Goal: Communication & Community: Share content

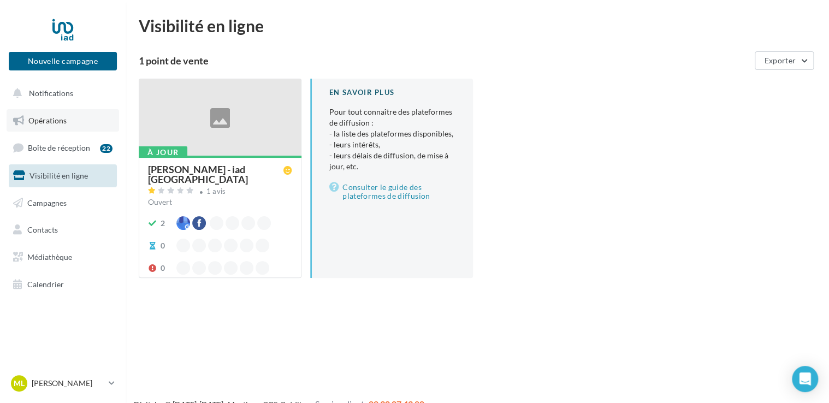
click at [48, 121] on span "Opérations" at bounding box center [47, 120] width 38 height 9
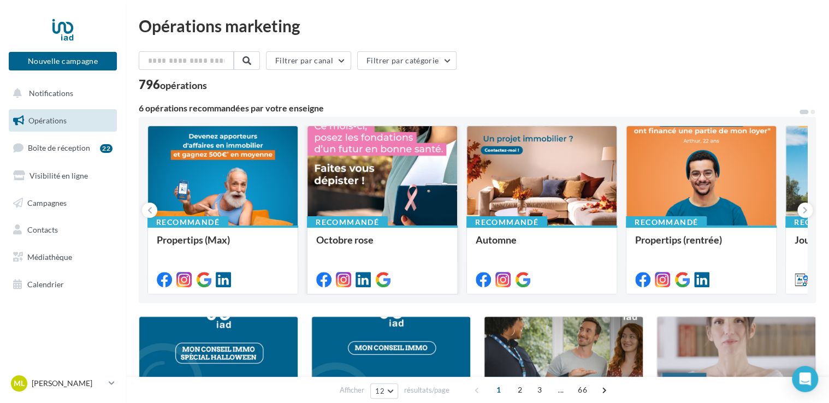
click at [358, 187] on div at bounding box center [382, 176] width 150 height 100
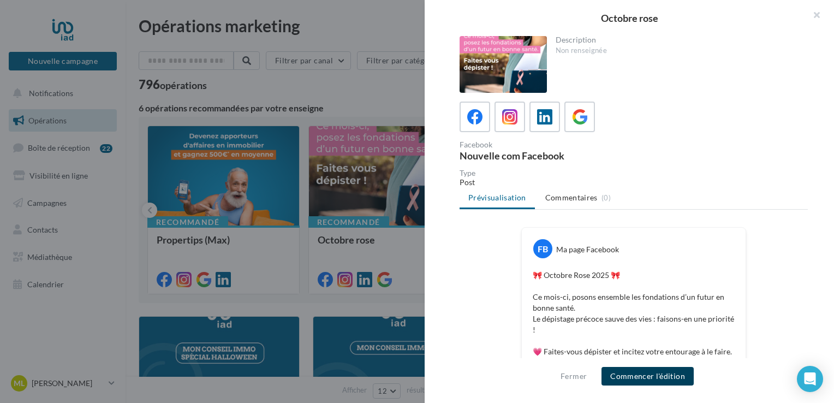
click at [635, 379] on button "Commencer l'édition" at bounding box center [648, 376] width 92 height 19
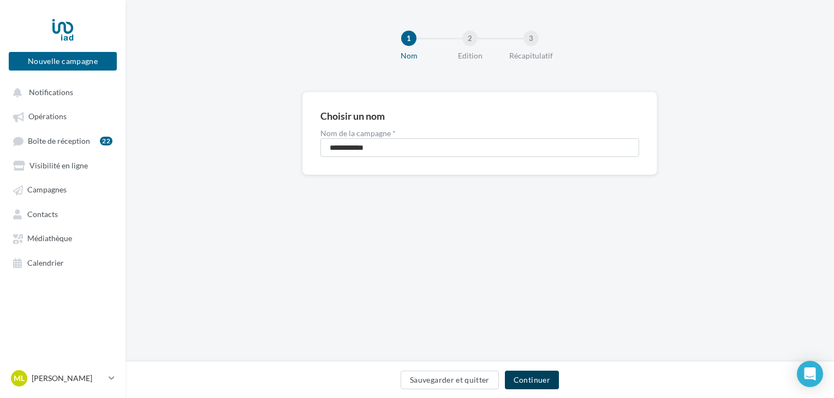
click at [533, 379] on button "Continuer" at bounding box center [532, 379] width 54 height 19
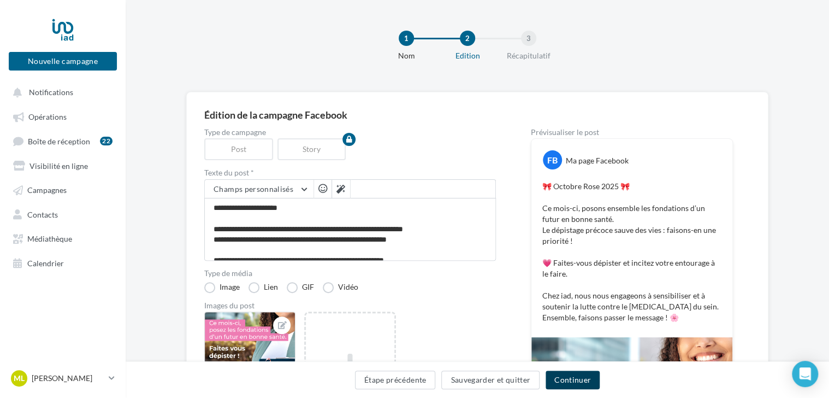
click at [578, 375] on button "Continuer" at bounding box center [573, 379] width 54 height 19
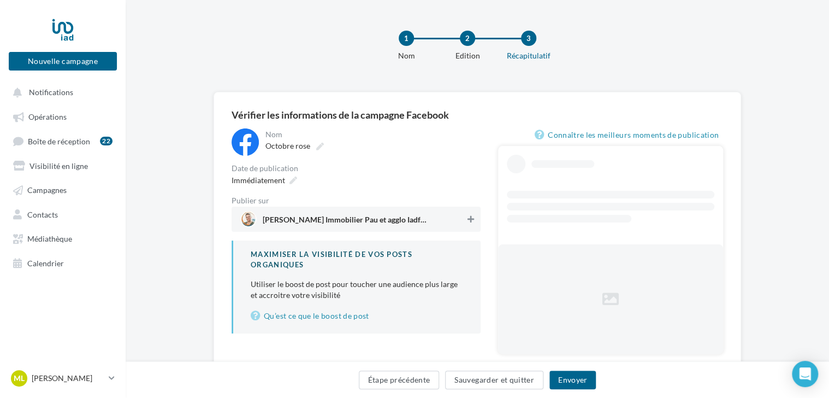
click at [470, 220] on icon at bounding box center [470, 219] width 7 height 8
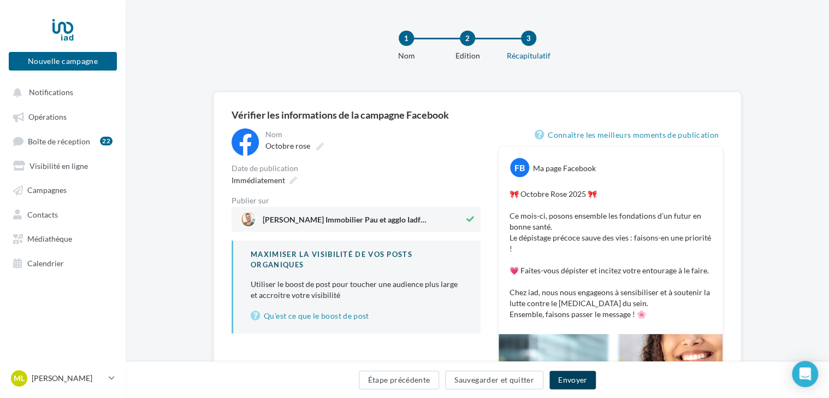
click at [568, 382] on button "Envoyer" at bounding box center [572, 379] width 46 height 19
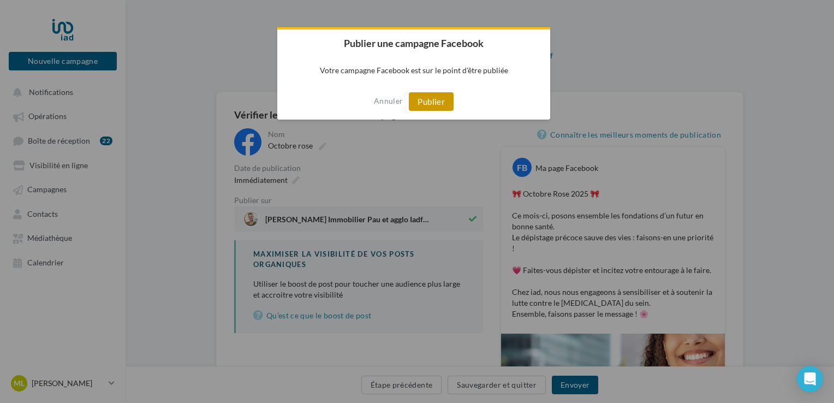
click at [431, 100] on button "Publier" at bounding box center [431, 101] width 45 height 19
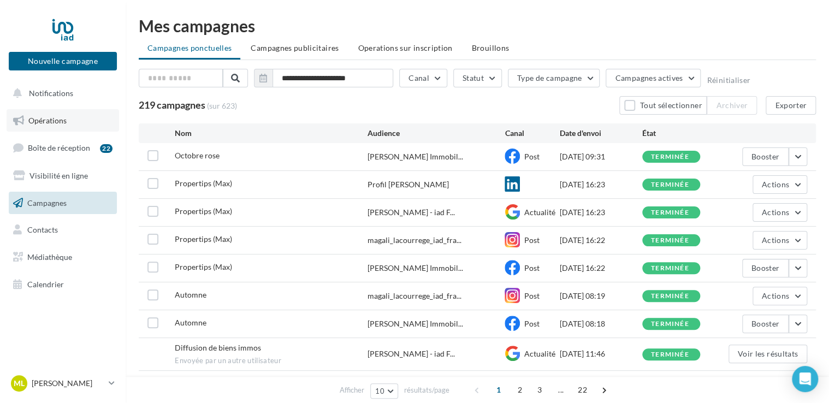
click at [52, 117] on span "Opérations" at bounding box center [47, 120] width 38 height 9
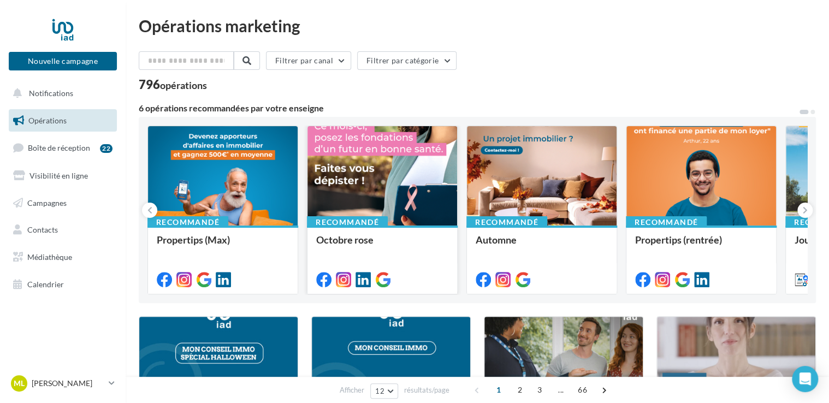
click at [375, 153] on div at bounding box center [382, 176] width 150 height 100
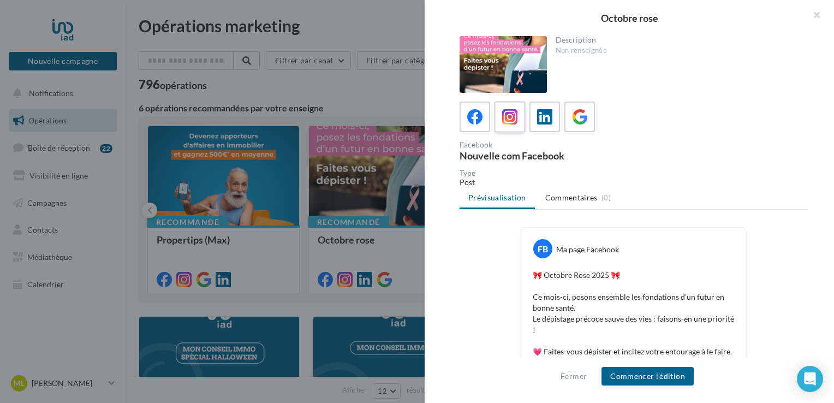
click at [504, 119] on icon at bounding box center [510, 117] width 16 height 16
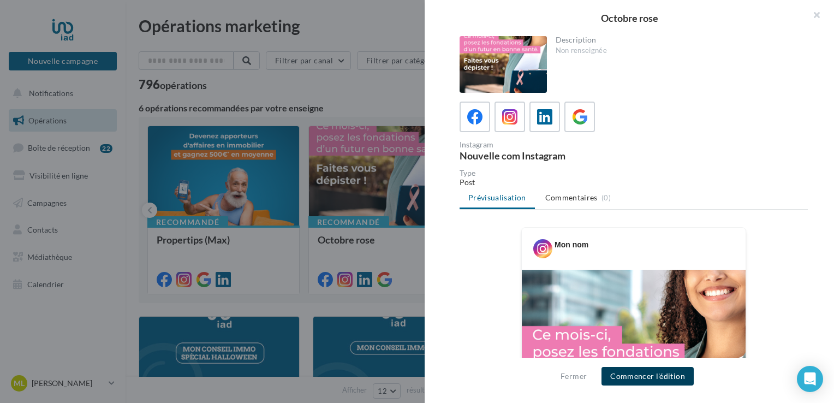
click at [641, 372] on button "Commencer l'édition" at bounding box center [648, 376] width 92 height 19
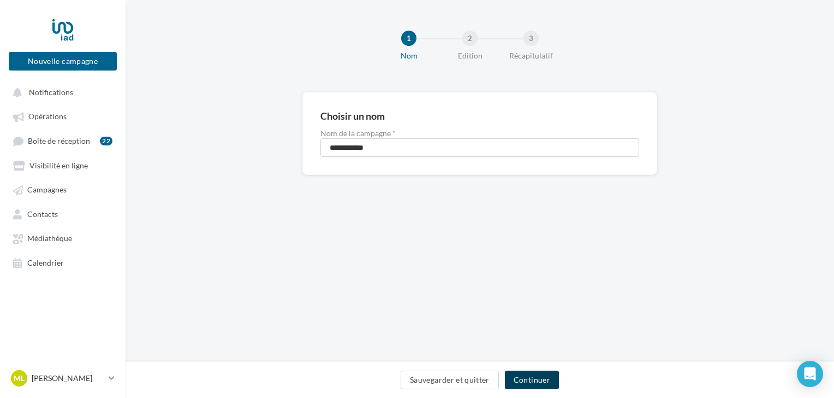
click at [538, 381] on button "Continuer" at bounding box center [532, 379] width 54 height 19
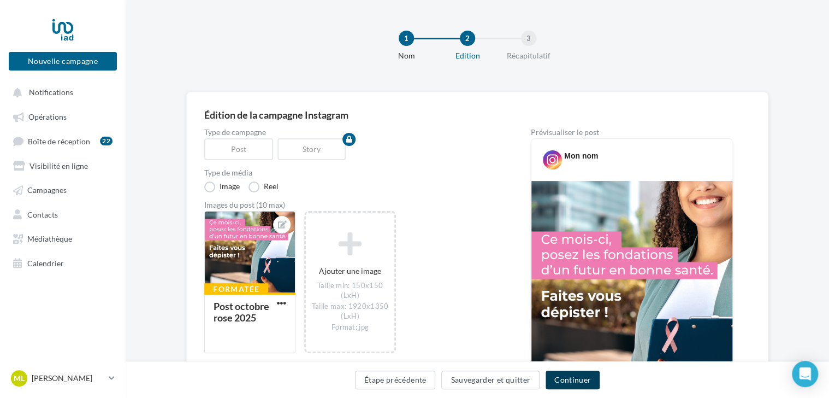
click at [575, 376] on button "Continuer" at bounding box center [573, 379] width 54 height 19
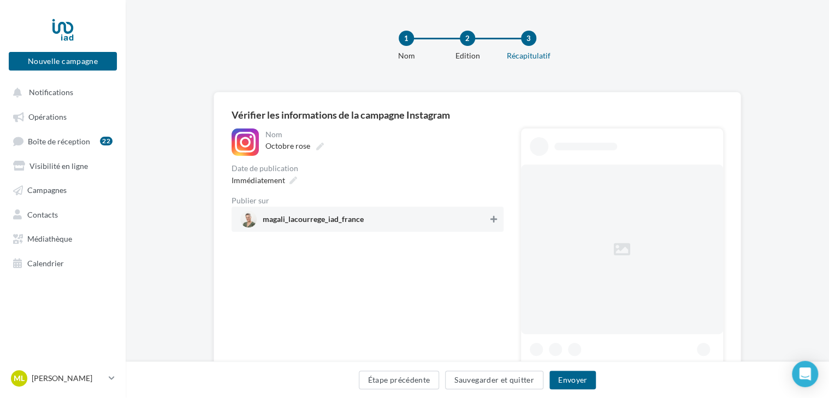
click at [496, 216] on icon at bounding box center [493, 219] width 7 height 8
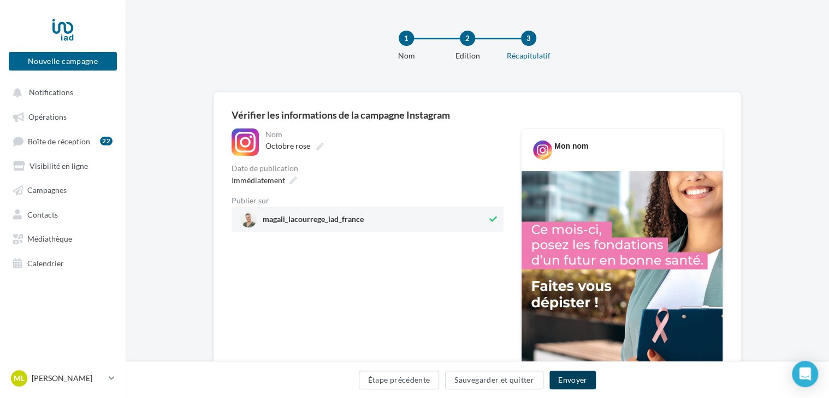
click at [571, 376] on button "Envoyer" at bounding box center [572, 379] width 46 height 19
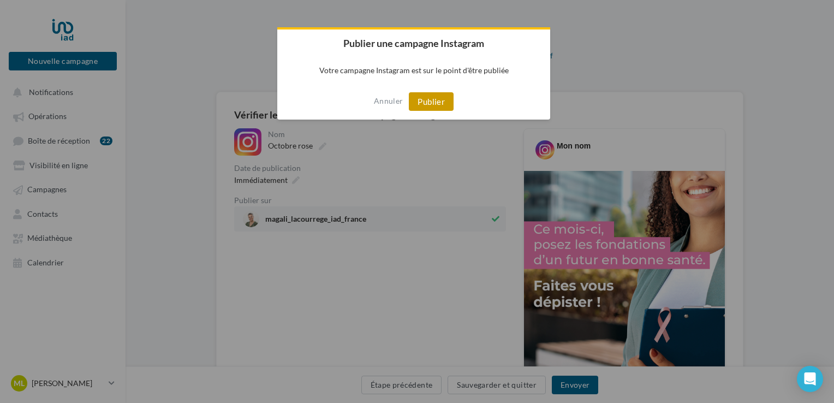
click at [428, 100] on button "Publier" at bounding box center [431, 101] width 45 height 19
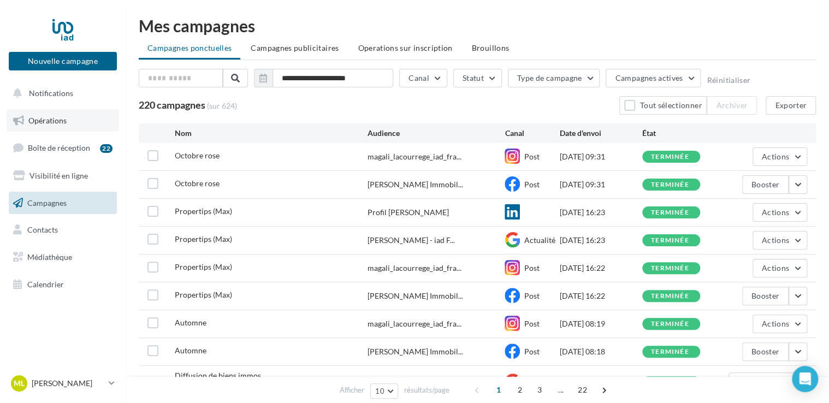
click at [54, 115] on link "Opérations" at bounding box center [63, 120] width 112 height 23
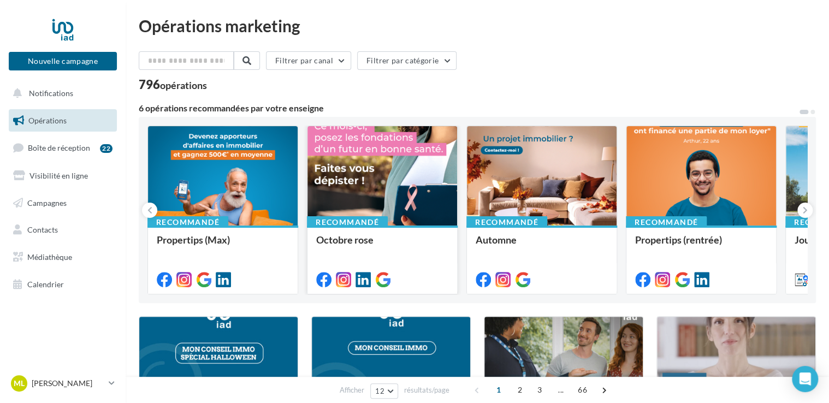
click at [371, 163] on div at bounding box center [382, 176] width 150 height 100
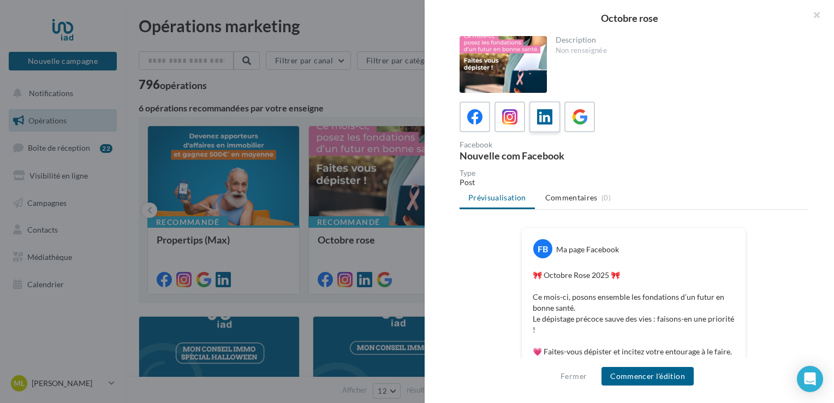
click at [540, 111] on icon at bounding box center [545, 117] width 16 height 16
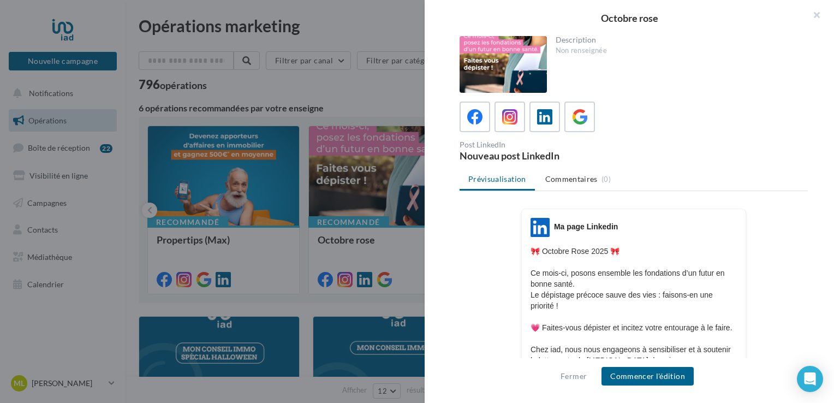
click at [378, 110] on div at bounding box center [417, 201] width 834 height 403
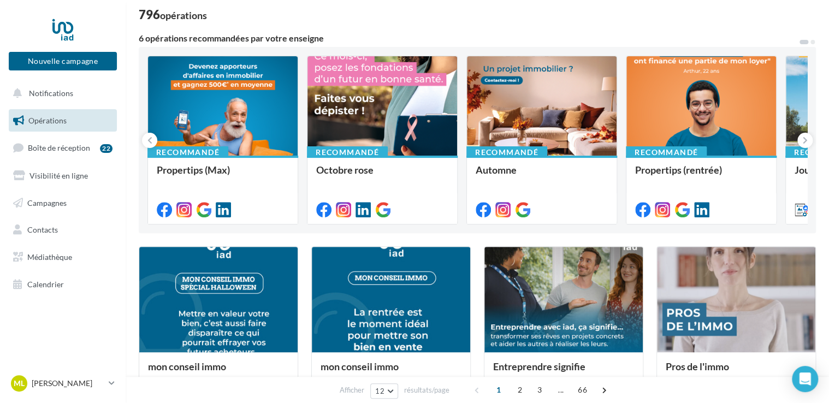
scroll to position [72, 0]
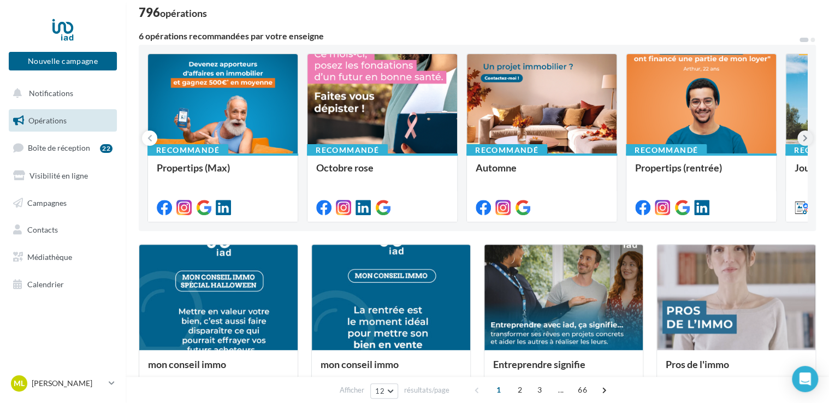
click at [800, 135] on button at bounding box center [804, 138] width 15 height 15
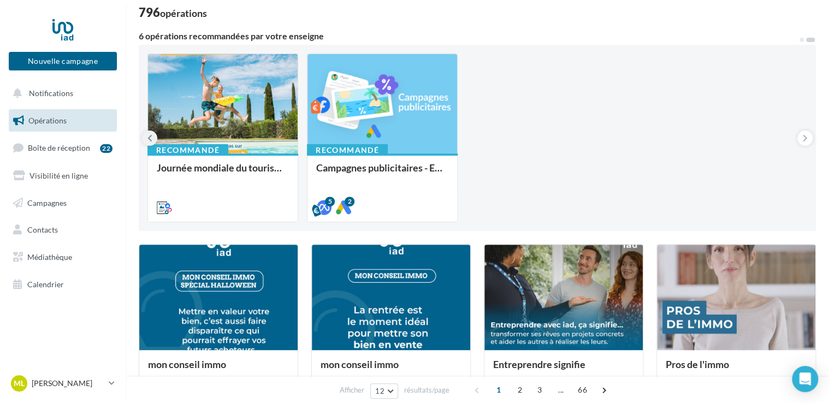
click at [147, 136] on icon at bounding box center [149, 138] width 5 height 11
